Goal: Information Seeking & Learning: Learn about a topic

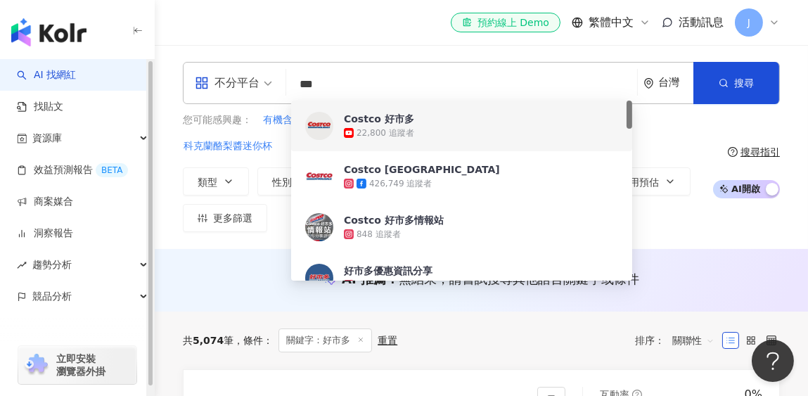
click at [158, 165] on div "不分平台 *** 台灣 搜尋 2381356f-7626-4aba-89ee-d876ff415282 26e423fc-1cca-4ccc-b85a-10a…" at bounding box center [481, 147] width 653 height 170
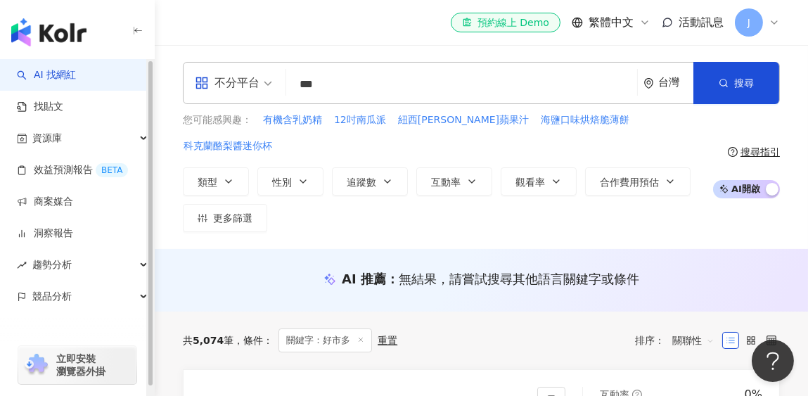
click at [75, 70] on link "AI 找網紅" at bounding box center [46, 75] width 59 height 14
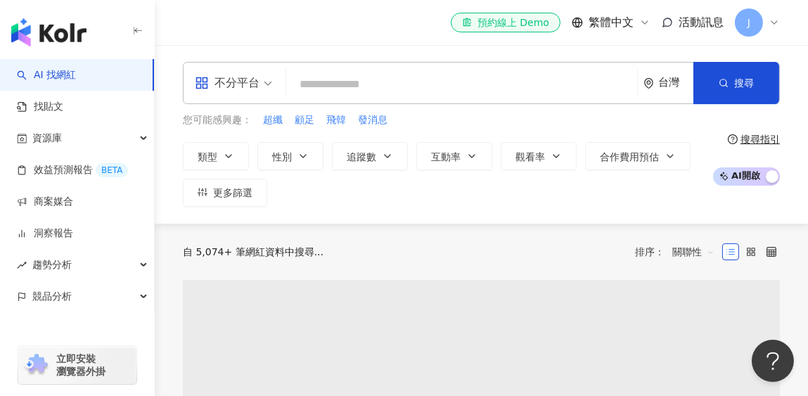
click at [350, 80] on input "search" at bounding box center [462, 84] width 340 height 27
type input "*"
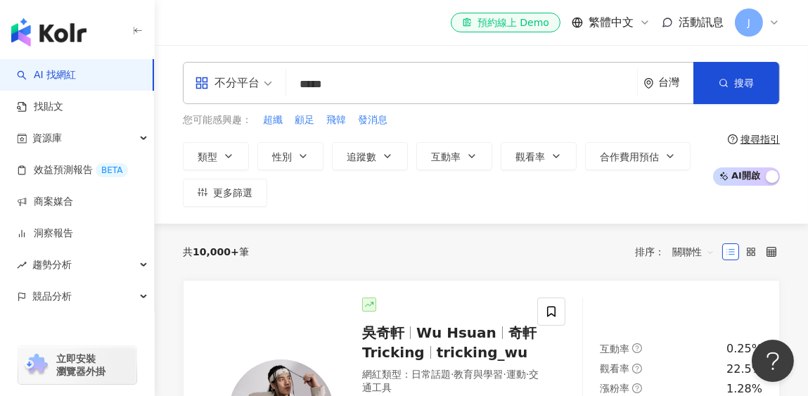
type input "***"
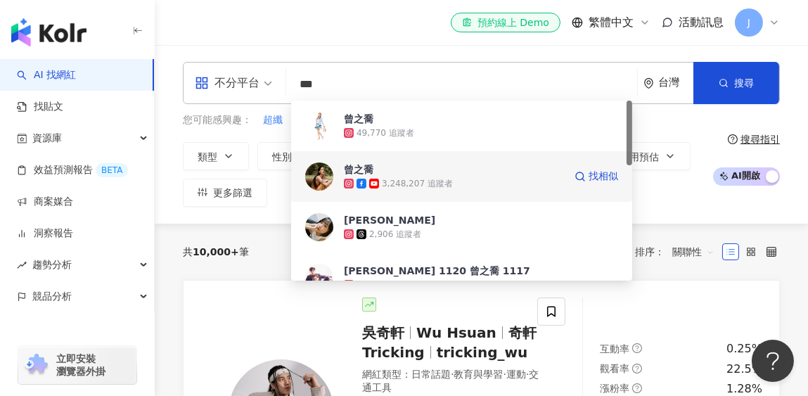
click at [412, 187] on div "3,248,207 追蹤者" at bounding box center [417, 184] width 71 height 12
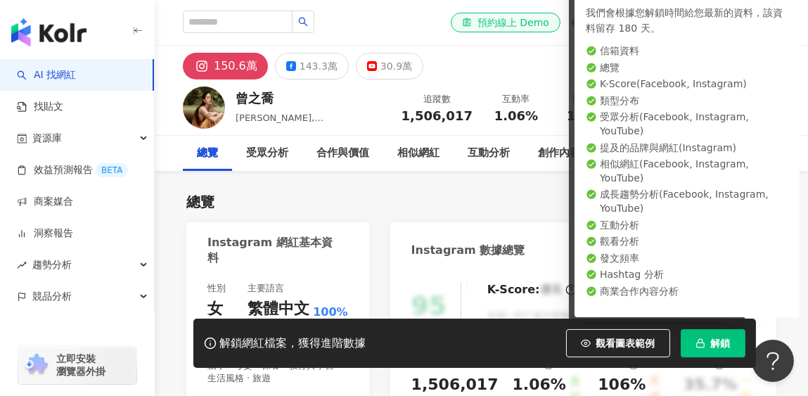
click at [717, 346] on span "解鎖" at bounding box center [721, 343] width 20 height 11
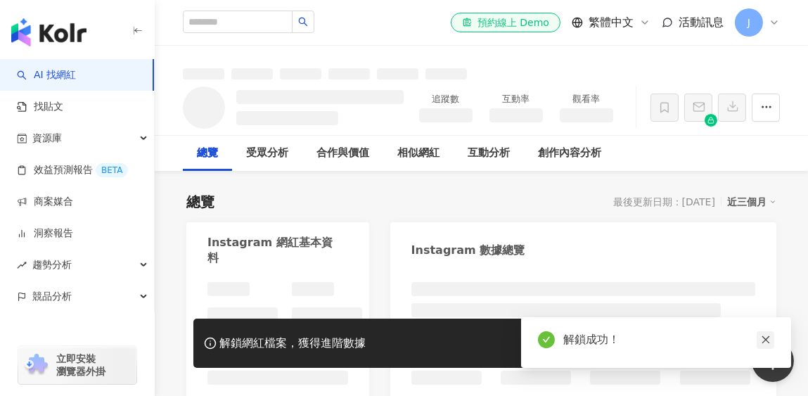
click at [769, 343] on icon "close" at bounding box center [766, 340] width 10 height 10
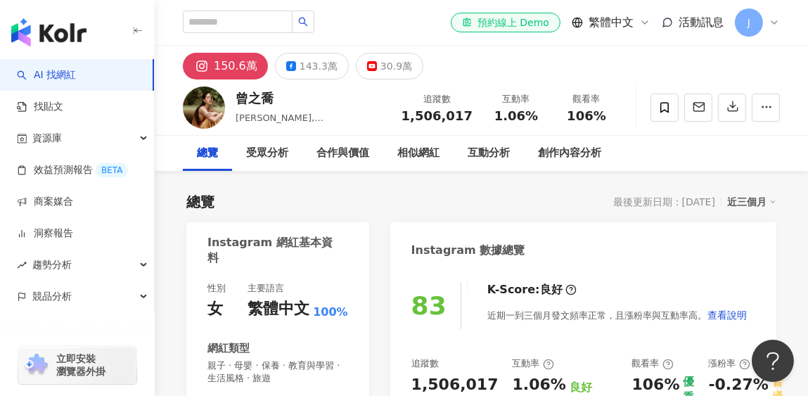
click at [771, 26] on icon at bounding box center [774, 22] width 11 height 11
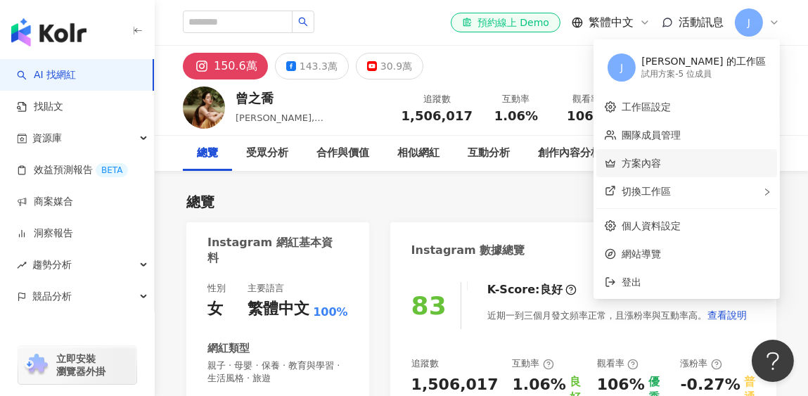
click at [661, 167] on link "方案內容" at bounding box center [641, 163] width 39 height 11
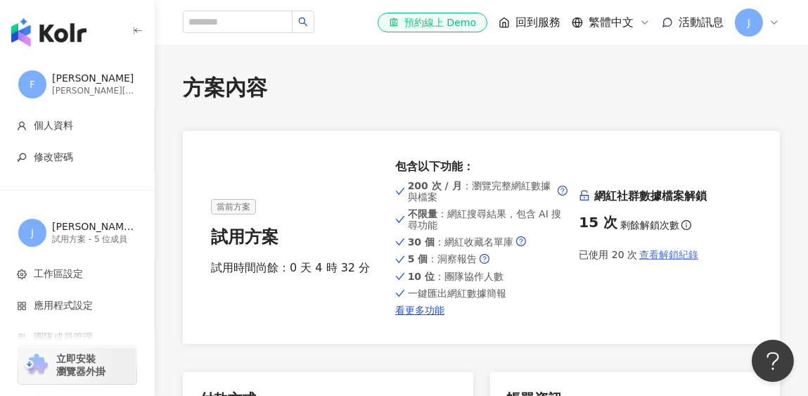
click at [660, 259] on span "查看解鎖紀錄" at bounding box center [668, 254] width 59 height 11
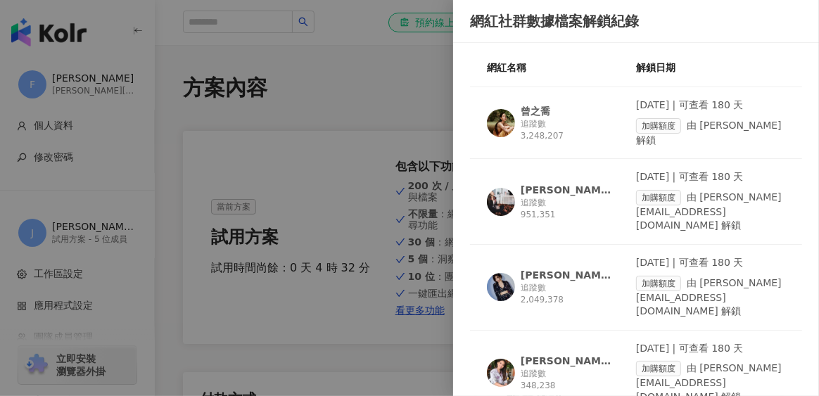
click at [369, 103] on div at bounding box center [409, 198] width 819 height 396
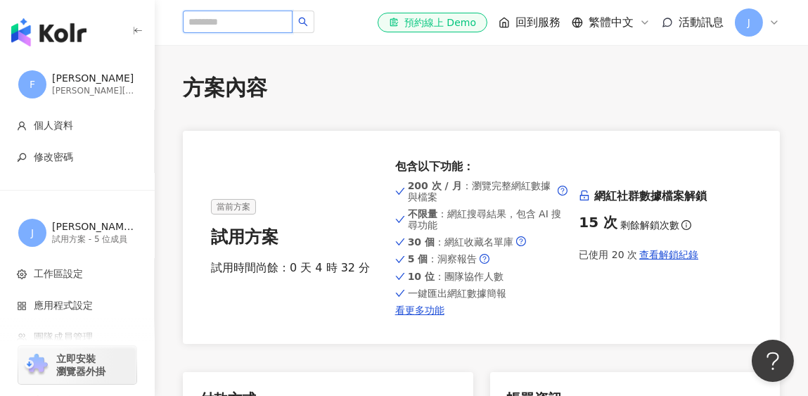
click at [258, 23] on input "search" at bounding box center [238, 22] width 110 height 23
type input "*"
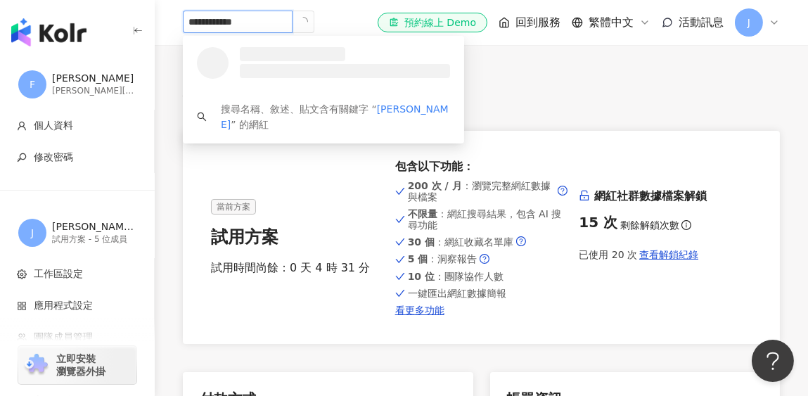
type input "**********"
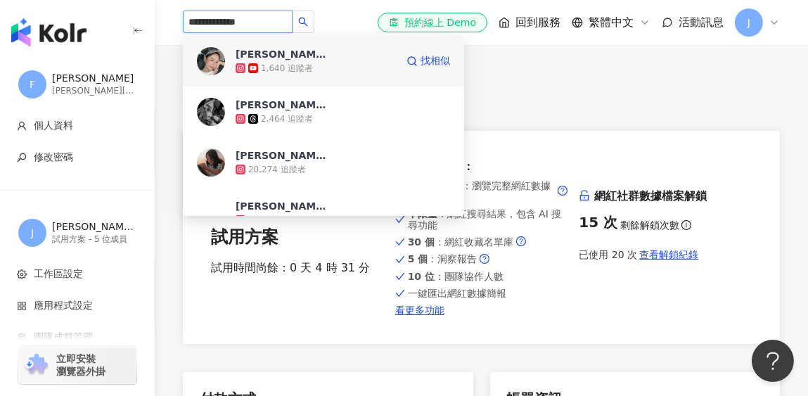
click at [286, 60] on div "[PERSON_NAME]" at bounding box center [281, 54] width 91 height 14
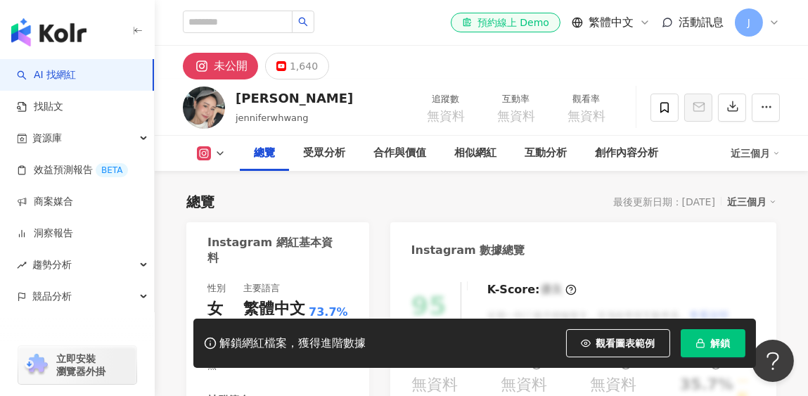
scroll to position [140, 0]
